Goal: Task Accomplishment & Management: Use online tool/utility

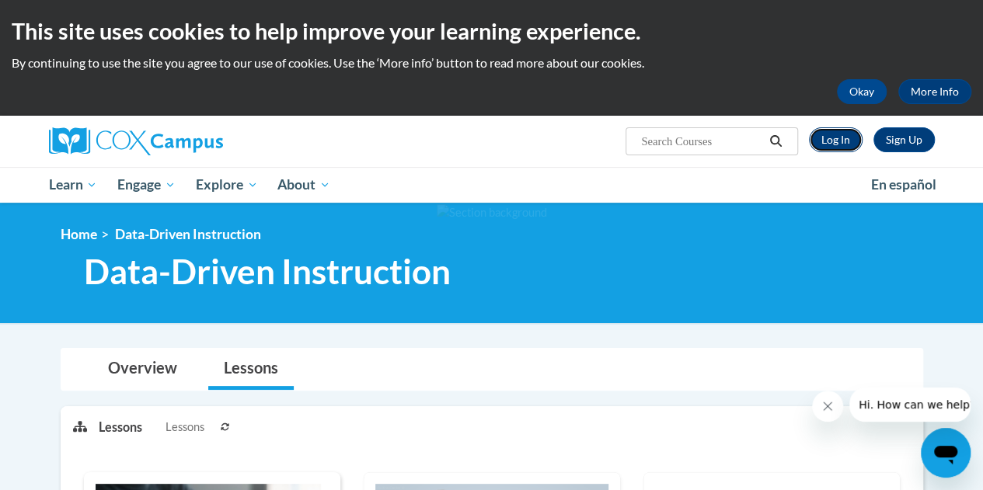
click at [826, 141] on link "Log In" at bounding box center [836, 139] width 54 height 25
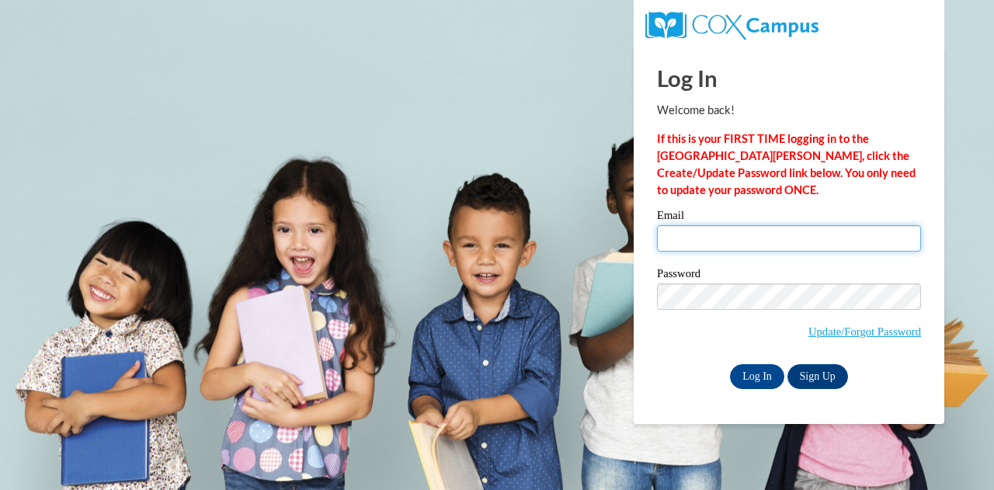
click at [700, 225] on input "Email" at bounding box center [789, 238] width 264 height 26
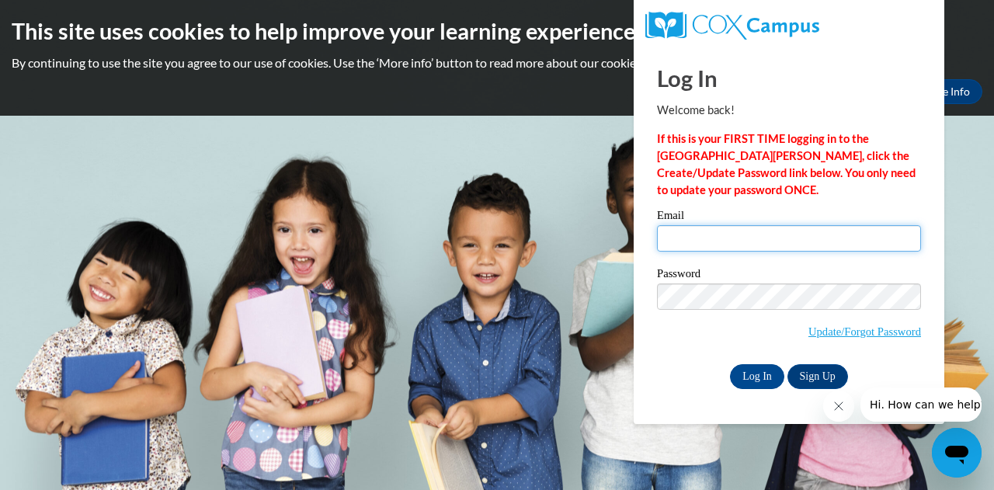
type input "LUMI1S@SEMO.EDU"
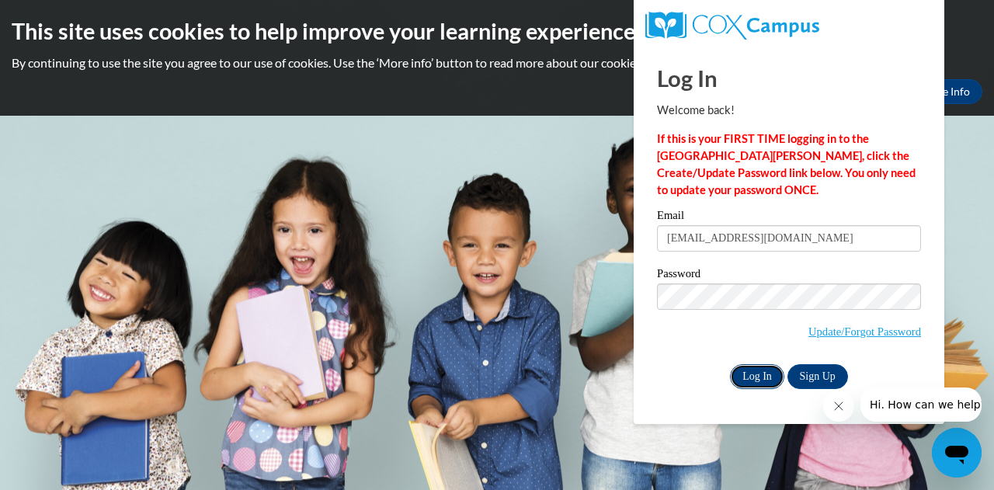
click at [746, 368] on input "Log In" at bounding box center [757, 376] width 54 height 25
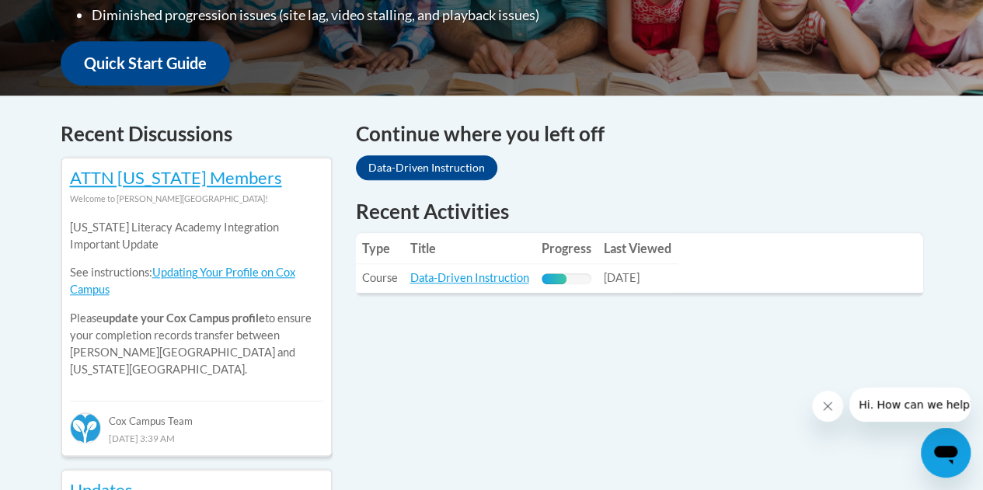
scroll to position [584, 0]
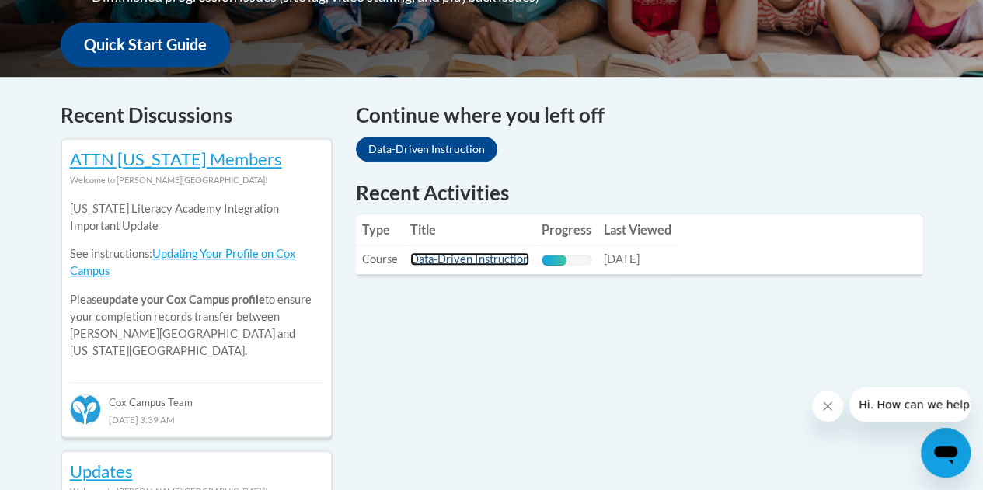
click at [484, 256] on link "Data-Driven Instruction" at bounding box center [469, 258] width 119 height 13
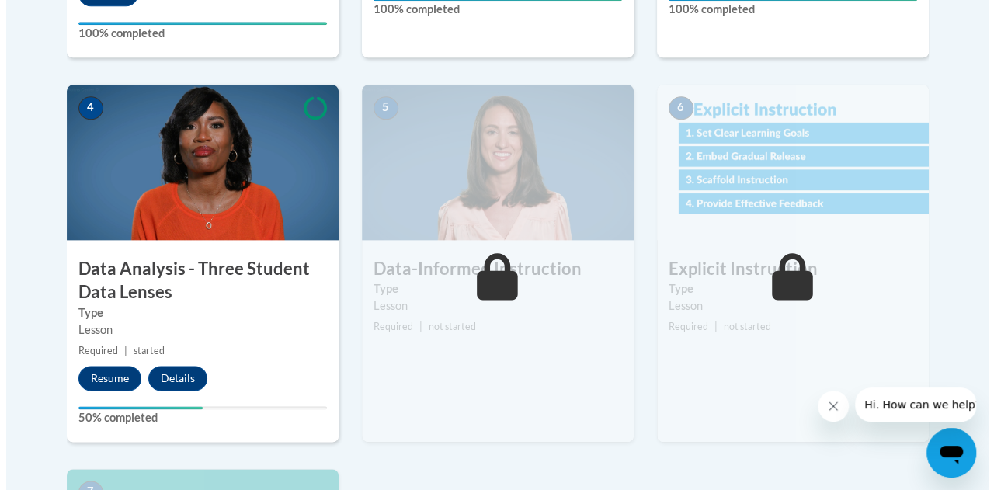
scroll to position [823, 0]
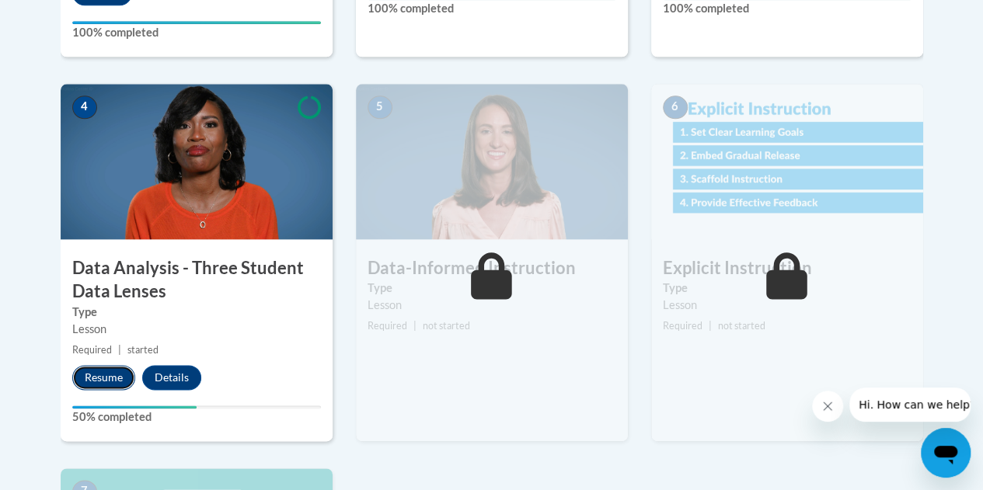
click at [112, 366] on button "Resume" at bounding box center [103, 377] width 63 height 25
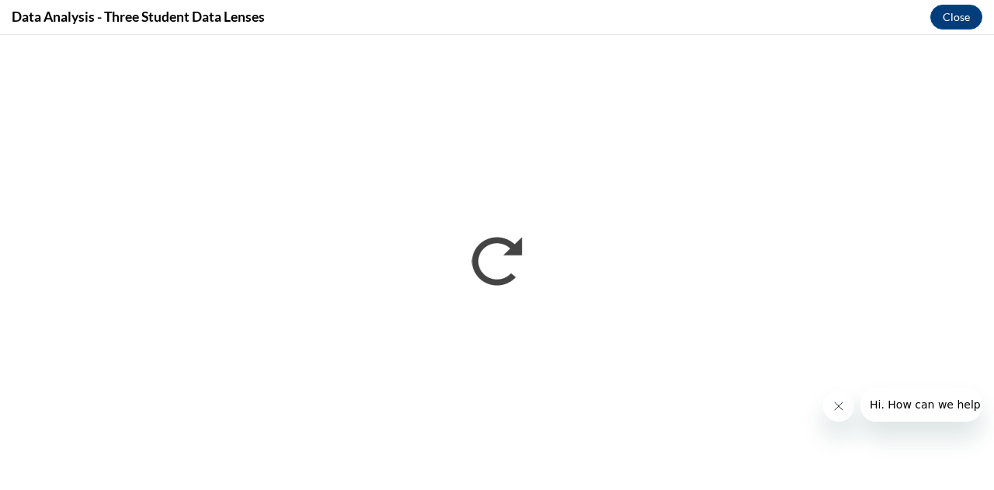
scroll to position [0, 0]
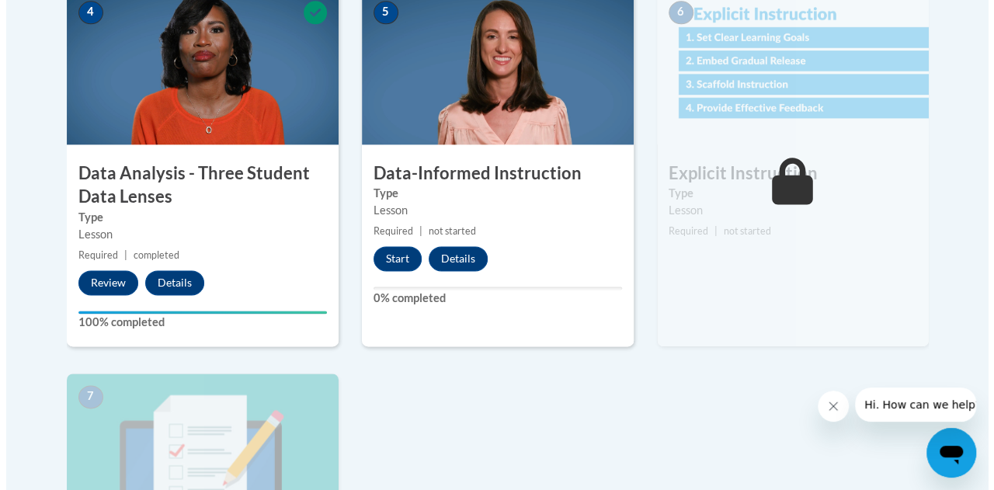
scroll to position [919, 0]
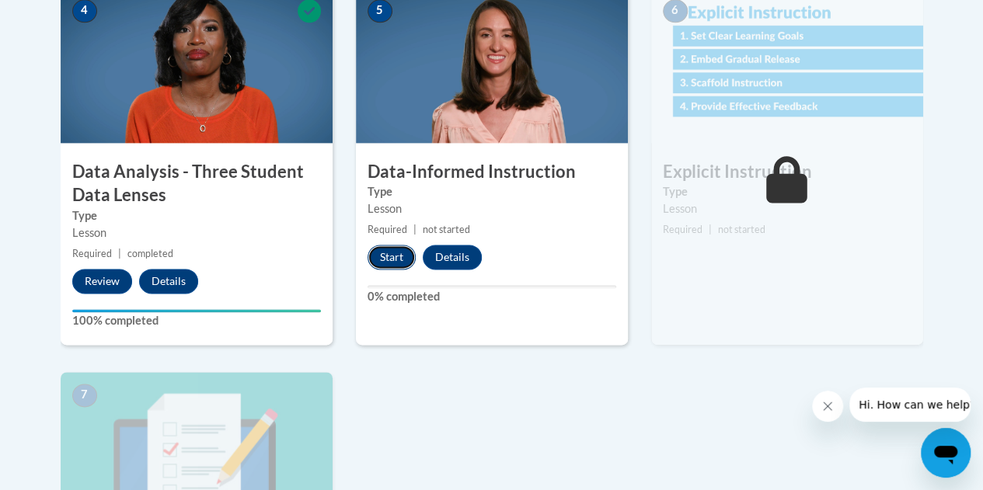
click at [382, 250] on button "Start" at bounding box center [391, 257] width 48 height 25
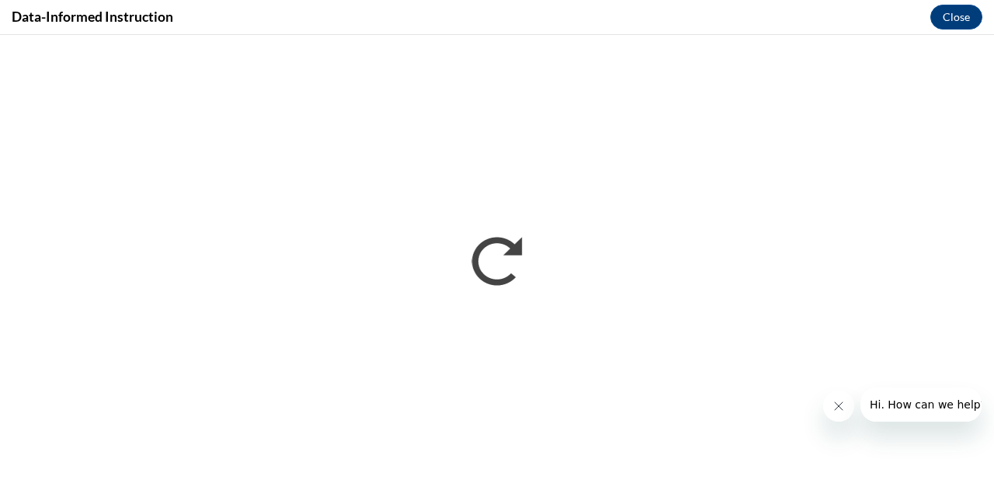
scroll to position [0, 0]
